Goal: Task Accomplishment & Management: Complete application form

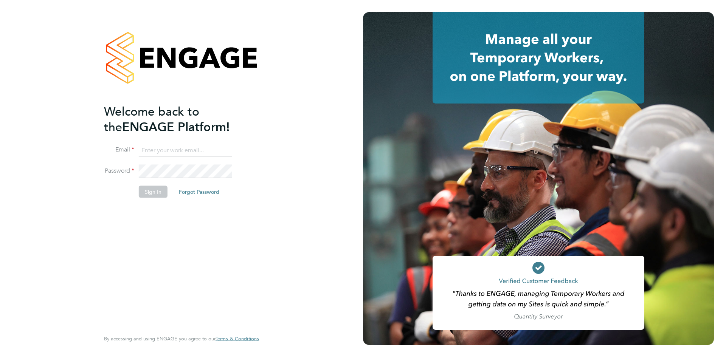
click at [188, 152] on input at bounding box center [185, 151] width 93 height 14
click at [180, 162] on li "Email" at bounding box center [177, 154] width 147 height 21
click at [181, 146] on input at bounding box center [185, 151] width 93 height 14
click at [196, 152] on input at bounding box center [185, 151] width 93 height 14
type input "[PERSON_NAME][EMAIL_ADDRESS][PERSON_NAME][DOMAIN_NAME]"
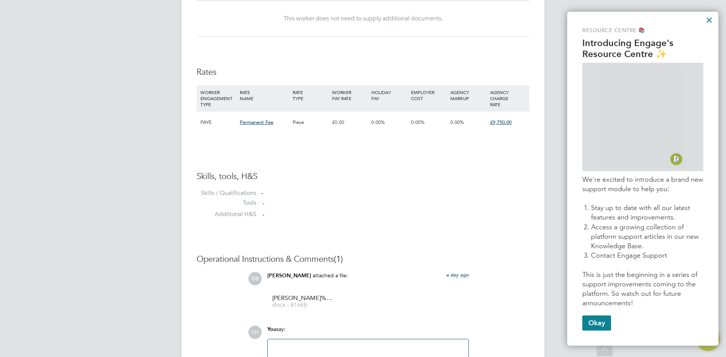
scroll to position [557, 0]
